Goal: Task Accomplishment & Management: Manage account settings

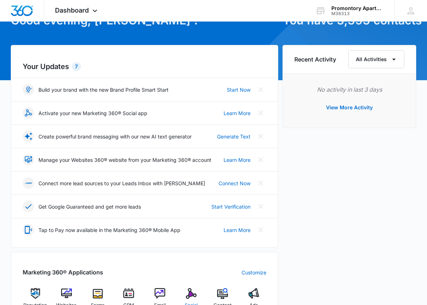
scroll to position [144, 0]
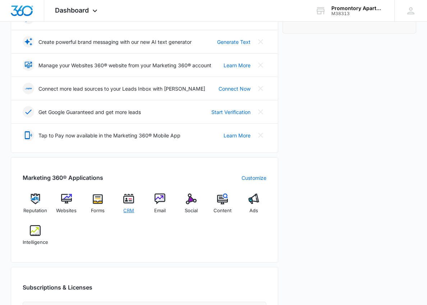
click at [129, 202] on img at bounding box center [128, 198] width 11 height 11
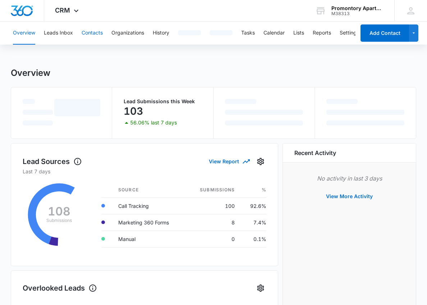
click at [88, 29] on button "Contacts" at bounding box center [92, 33] width 21 height 23
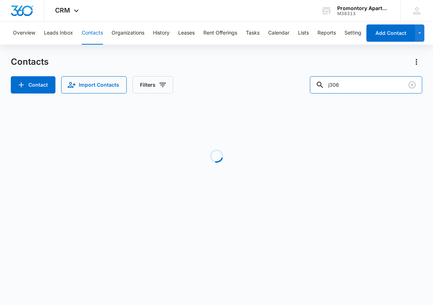
drag, startPoint x: 342, startPoint y: 89, endPoint x: 293, endPoint y: 87, distance: 48.9
click at [293, 87] on div "Contact Import Contacts Filters j306" at bounding box center [216, 84] width 411 height 17
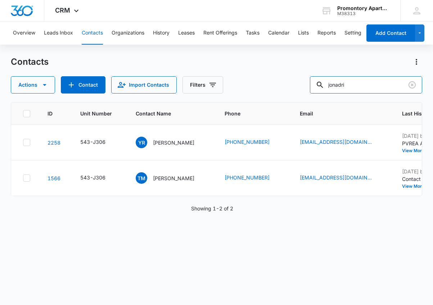
type input "jonadri"
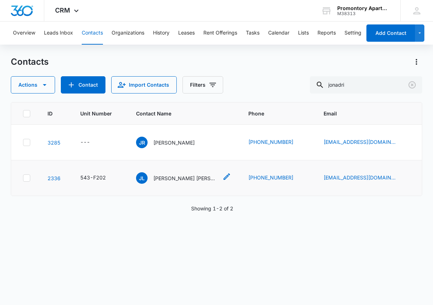
click at [187, 176] on p "[PERSON_NAME] [PERSON_NAME]" at bounding box center [185, 178] width 65 height 8
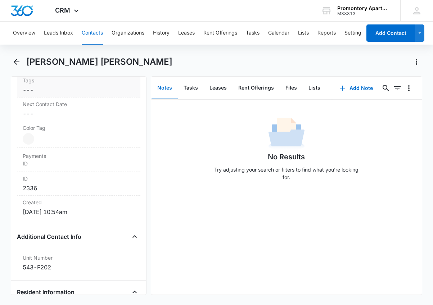
scroll to position [431, 0]
